Goal: Task Accomplishment & Management: Use online tool/utility

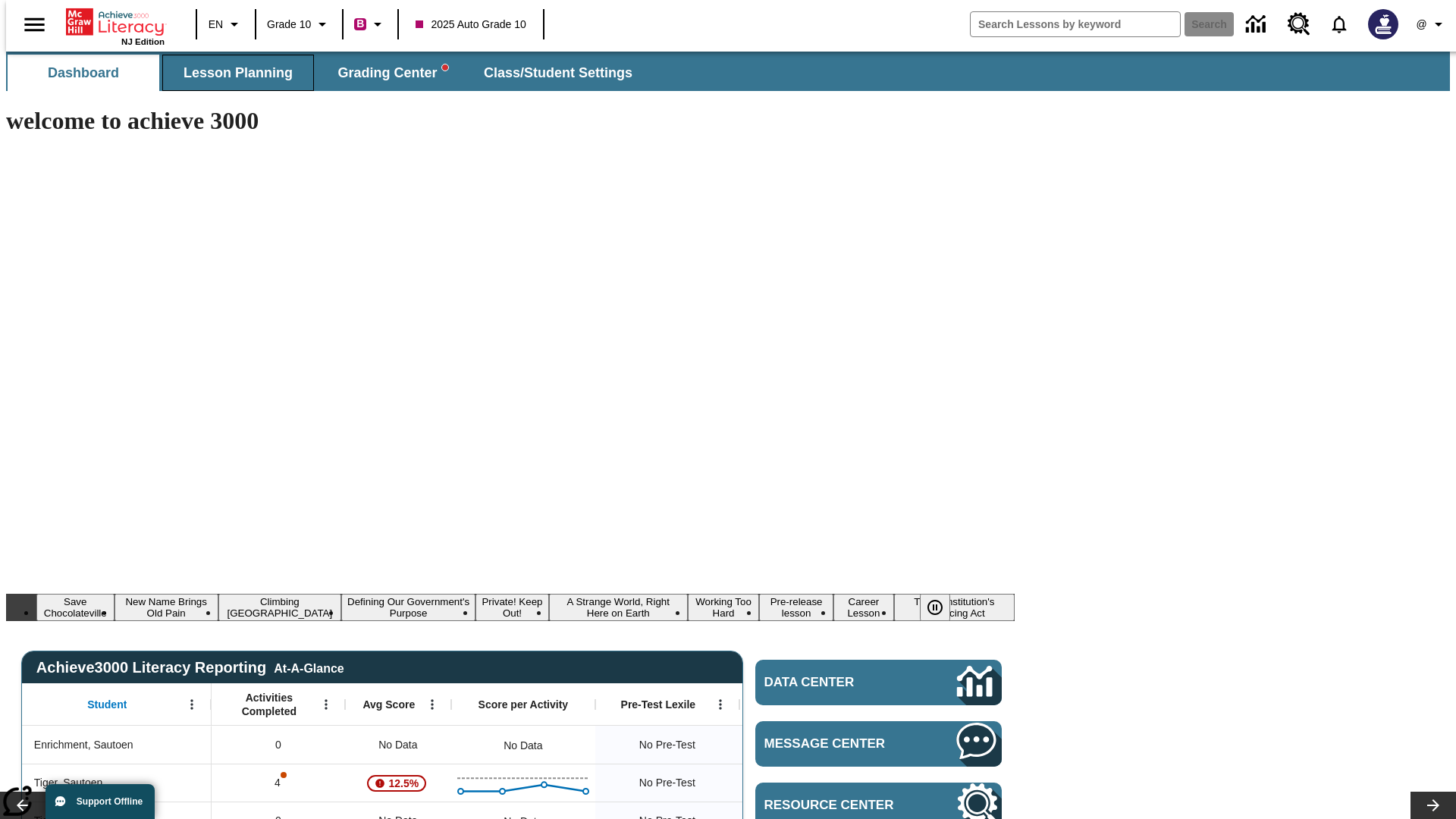
click at [232, 73] on span "Lesson Planning" at bounding box center [238, 73] width 109 height 17
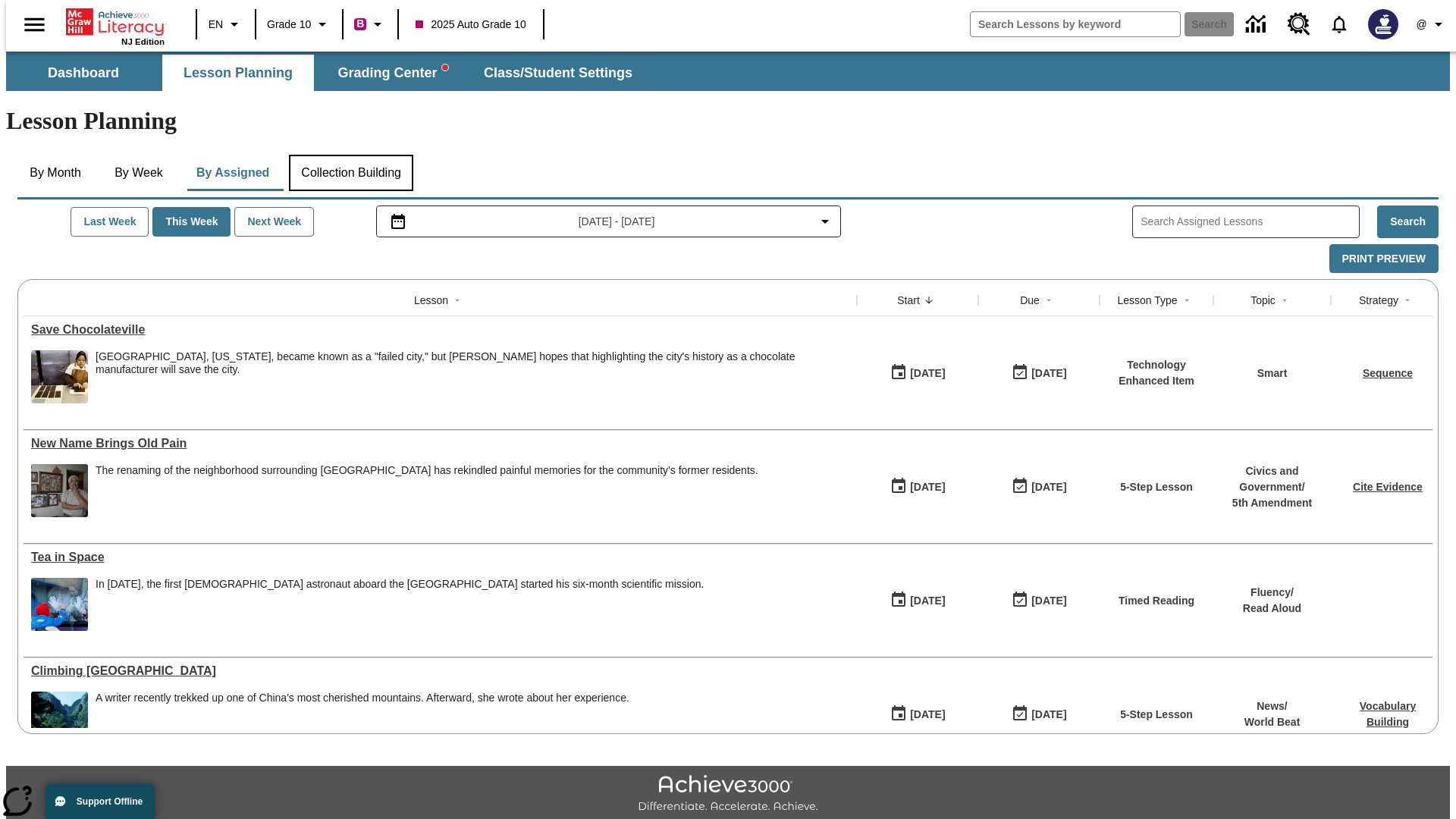
click at [351, 155] on button "Collection Building" at bounding box center [351, 173] width 124 height 36
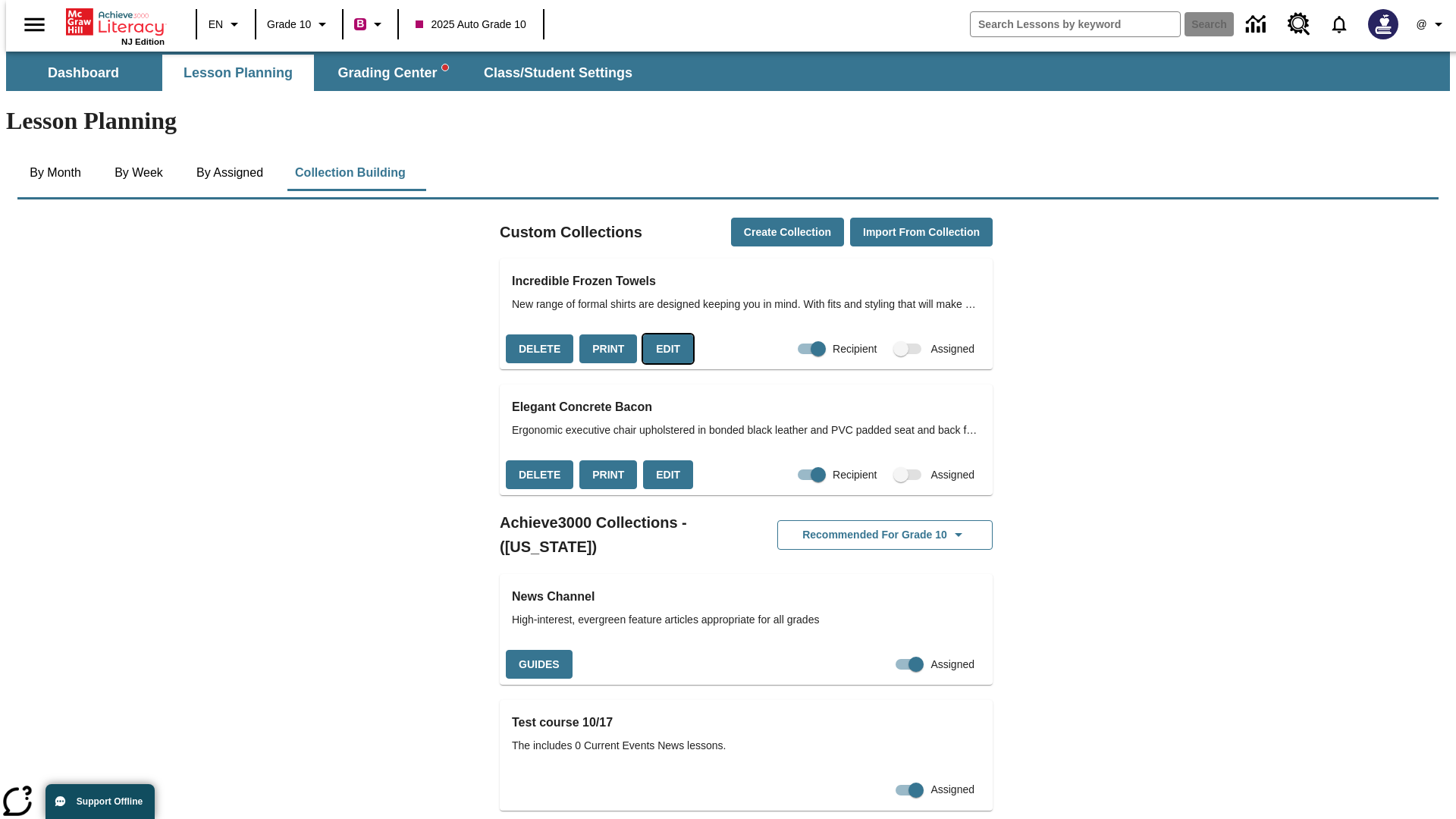
click at [662, 334] on button "Edit" at bounding box center [669, 349] width 50 height 30
